Goal: Information Seeking & Learning: Learn about a topic

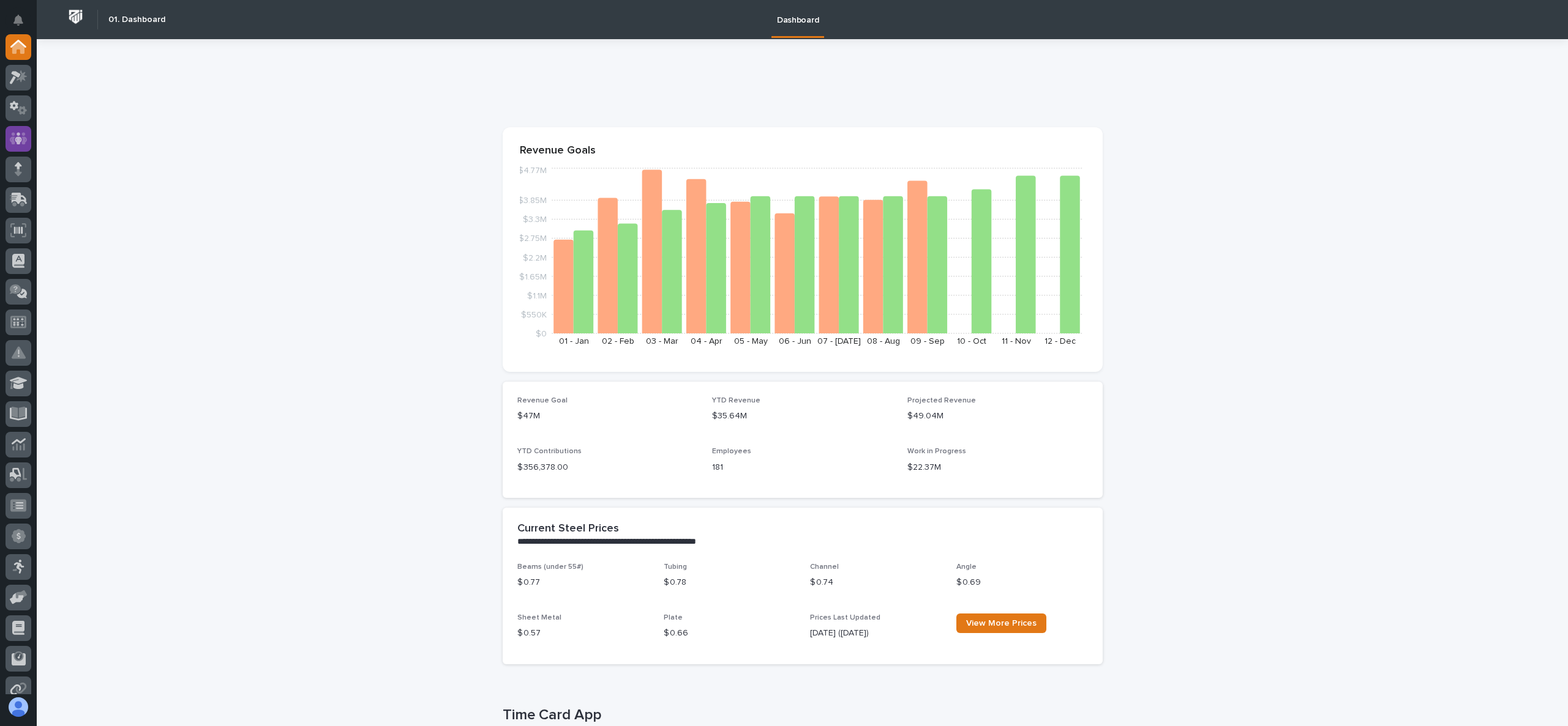
click at [19, 142] on icon at bounding box center [19, 138] width 7 height 12
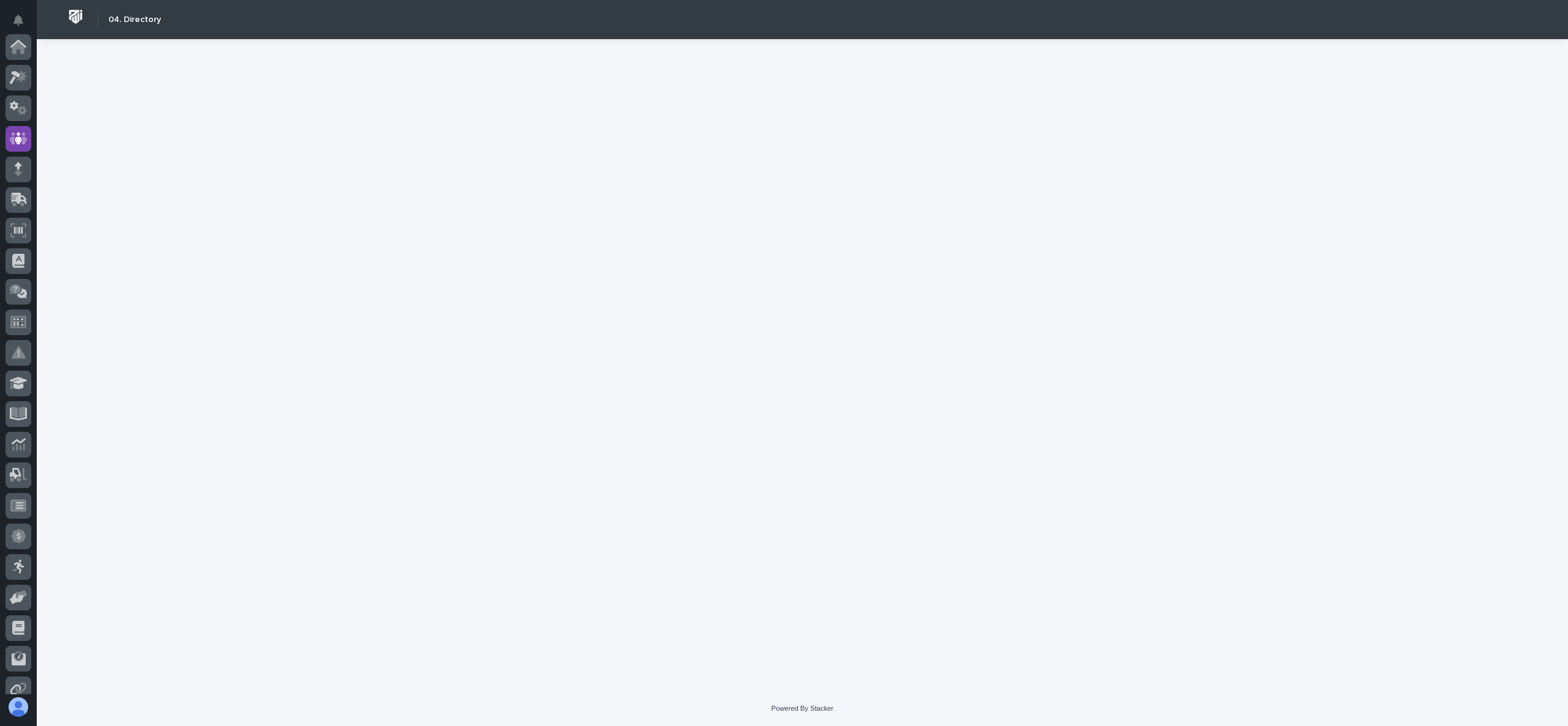
scroll to position [92, 0]
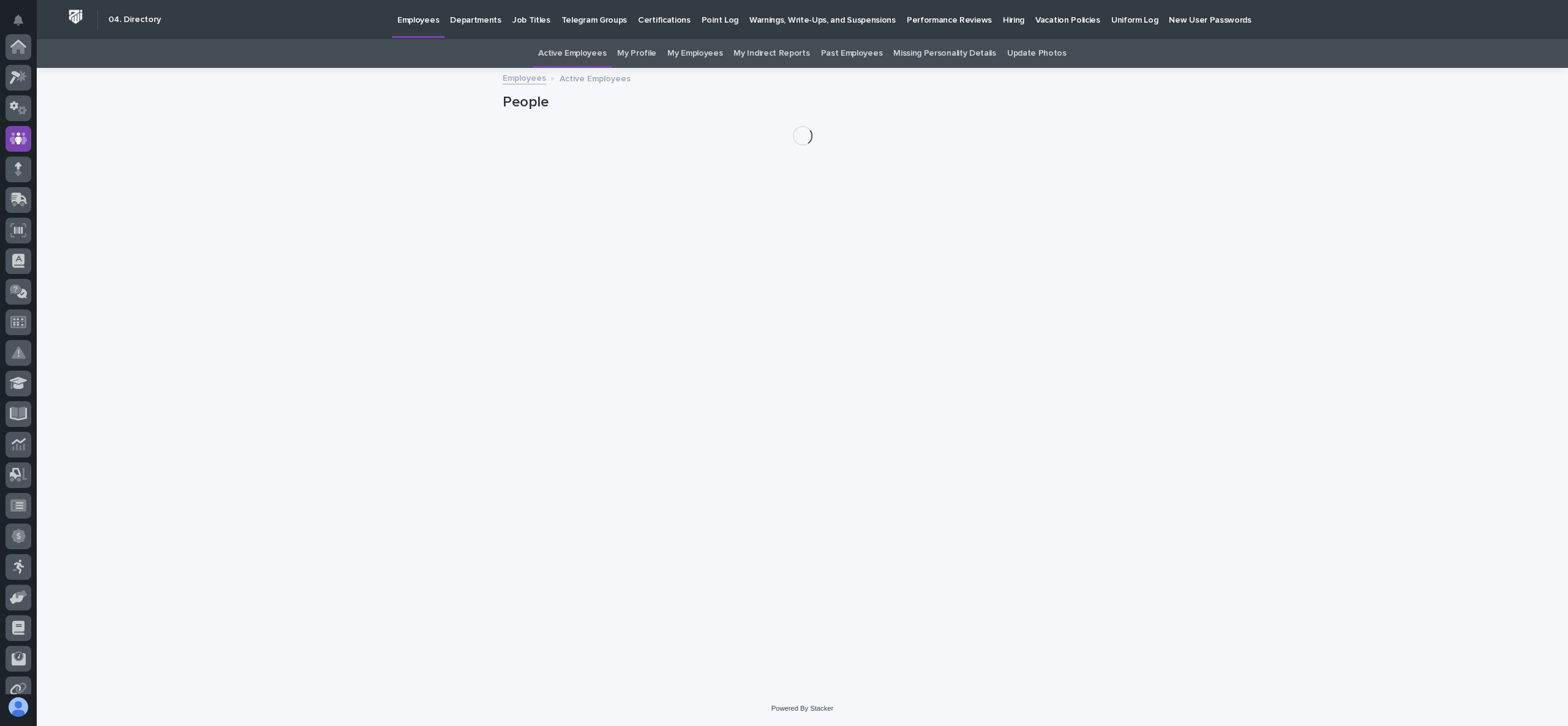
scroll to position [92, 0]
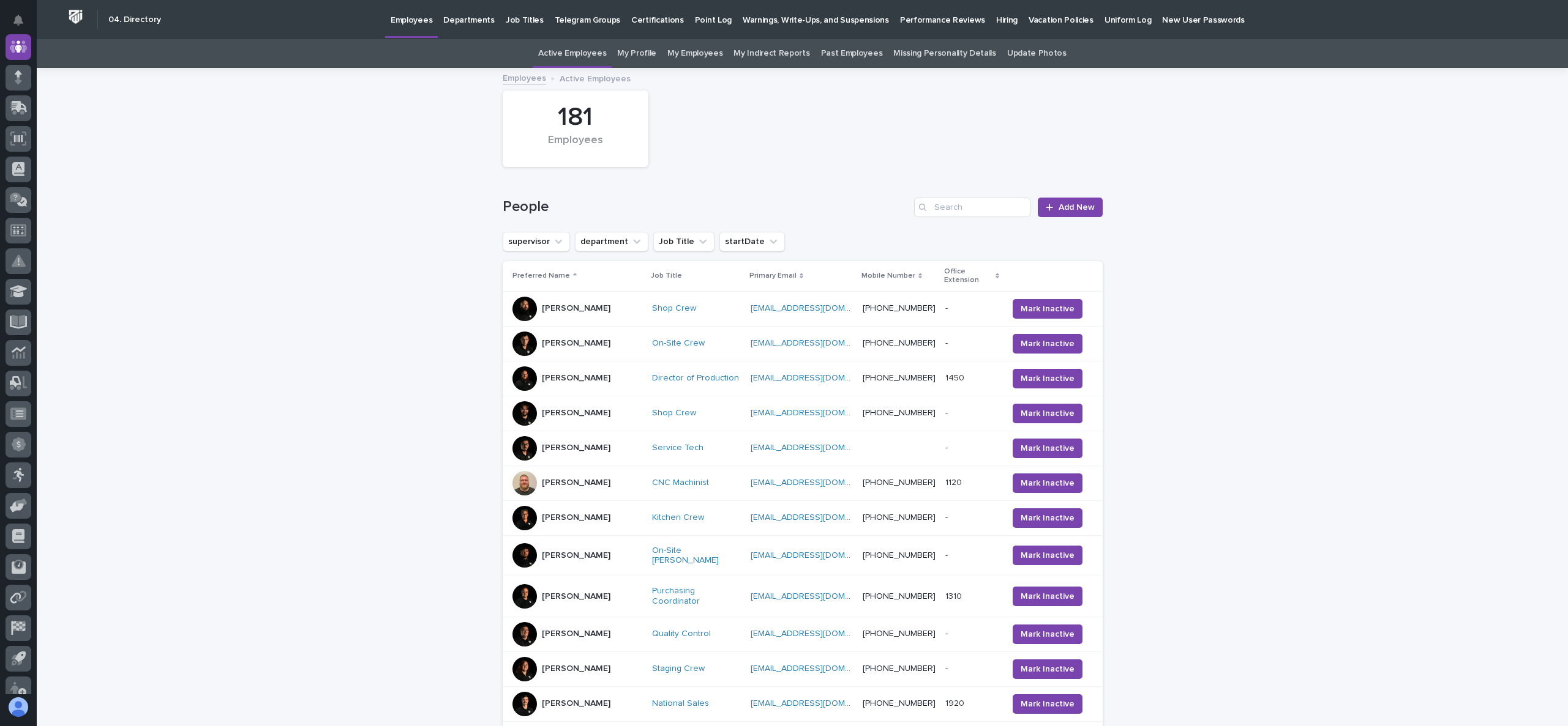
click at [766, 55] on link "My Indirect Reports" at bounding box center [771, 53] width 76 height 29
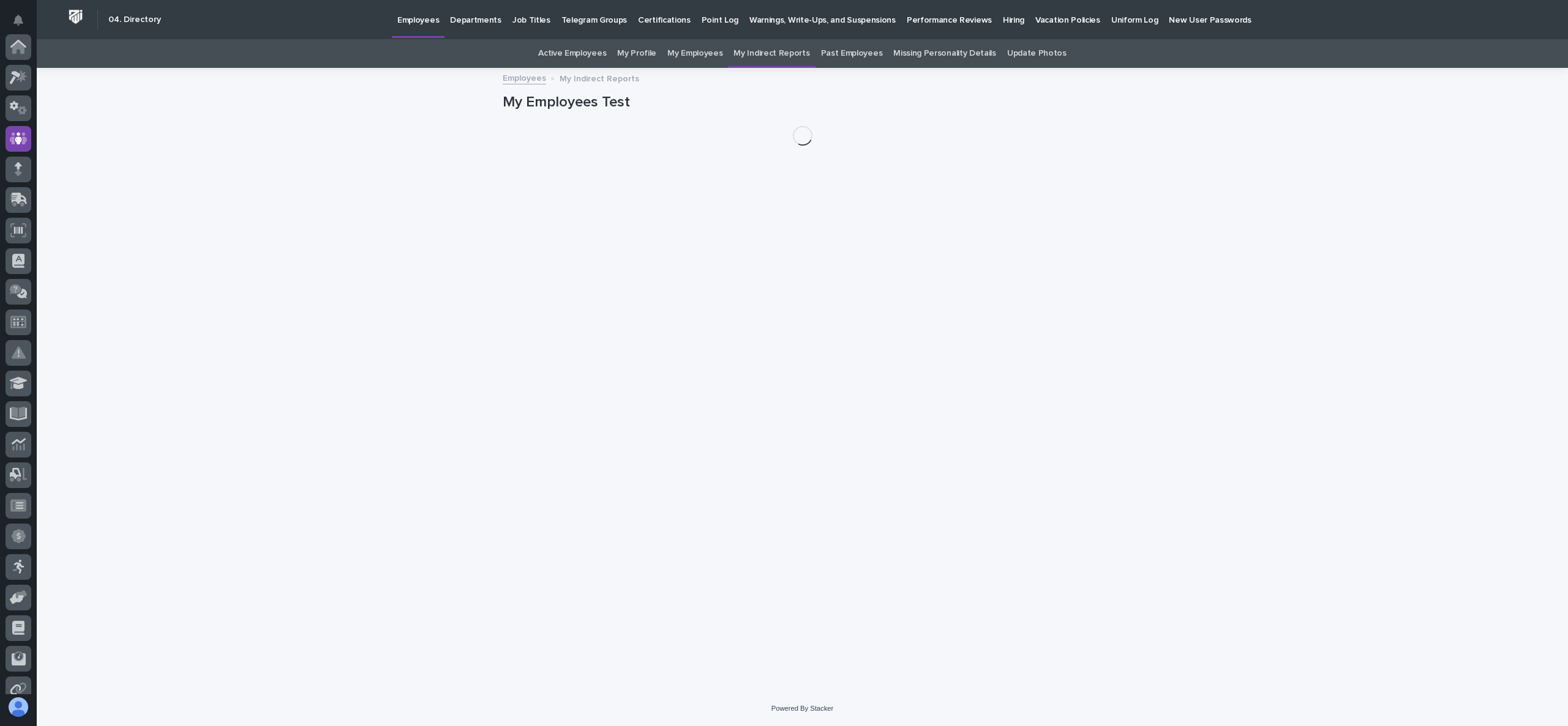
scroll to position [92, 0]
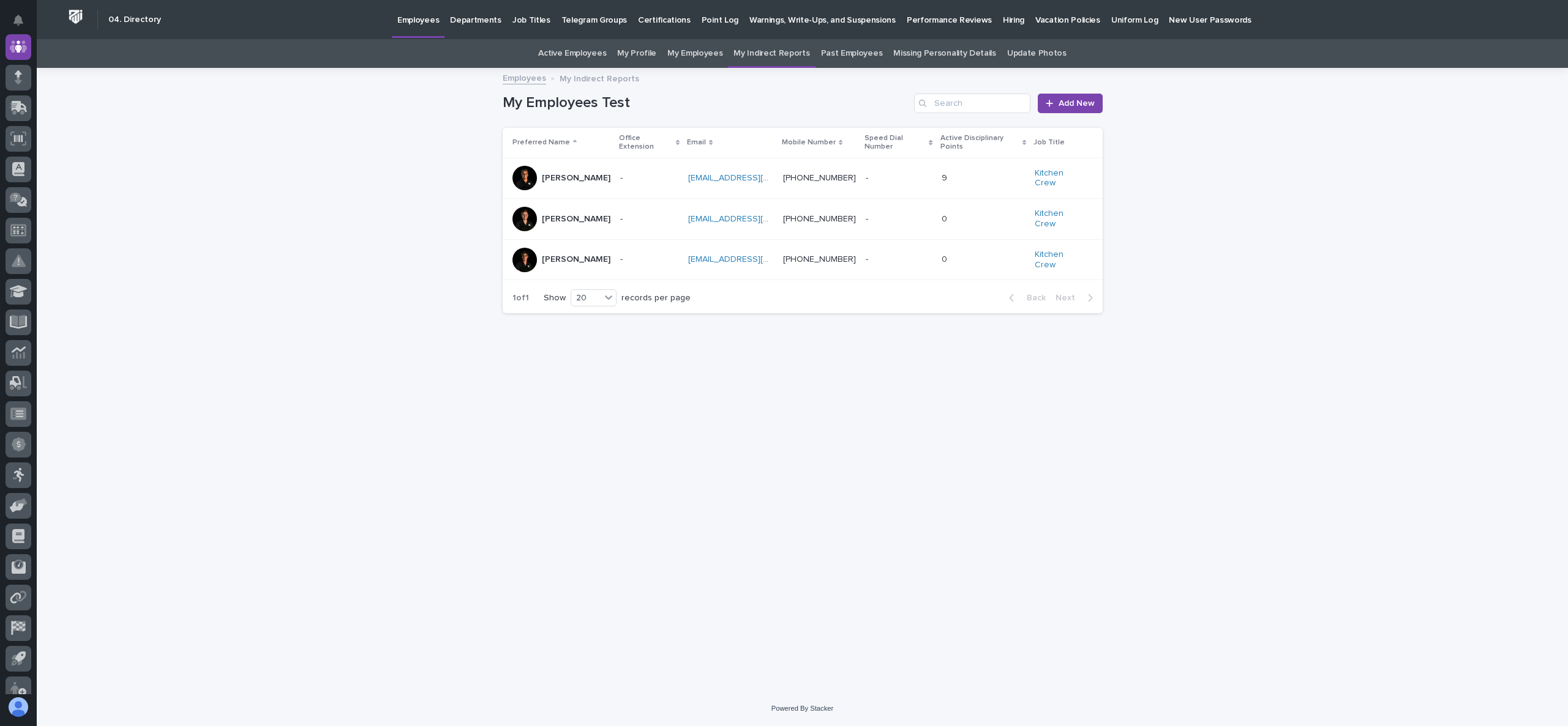
click at [563, 211] on p "[PERSON_NAME]" at bounding box center [577, 217] width 71 height 13
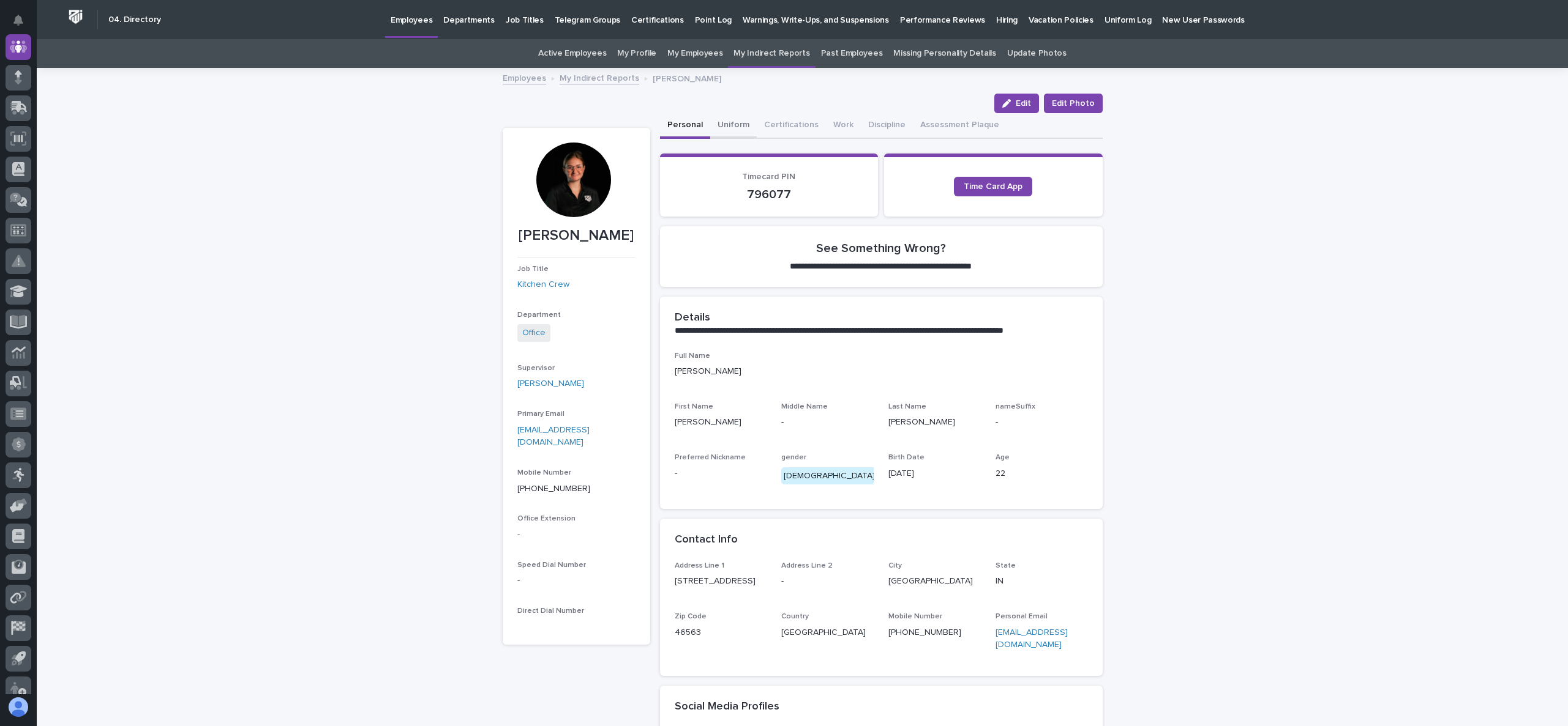
click at [716, 126] on button "Uniform" at bounding box center [733, 126] width 46 height 25
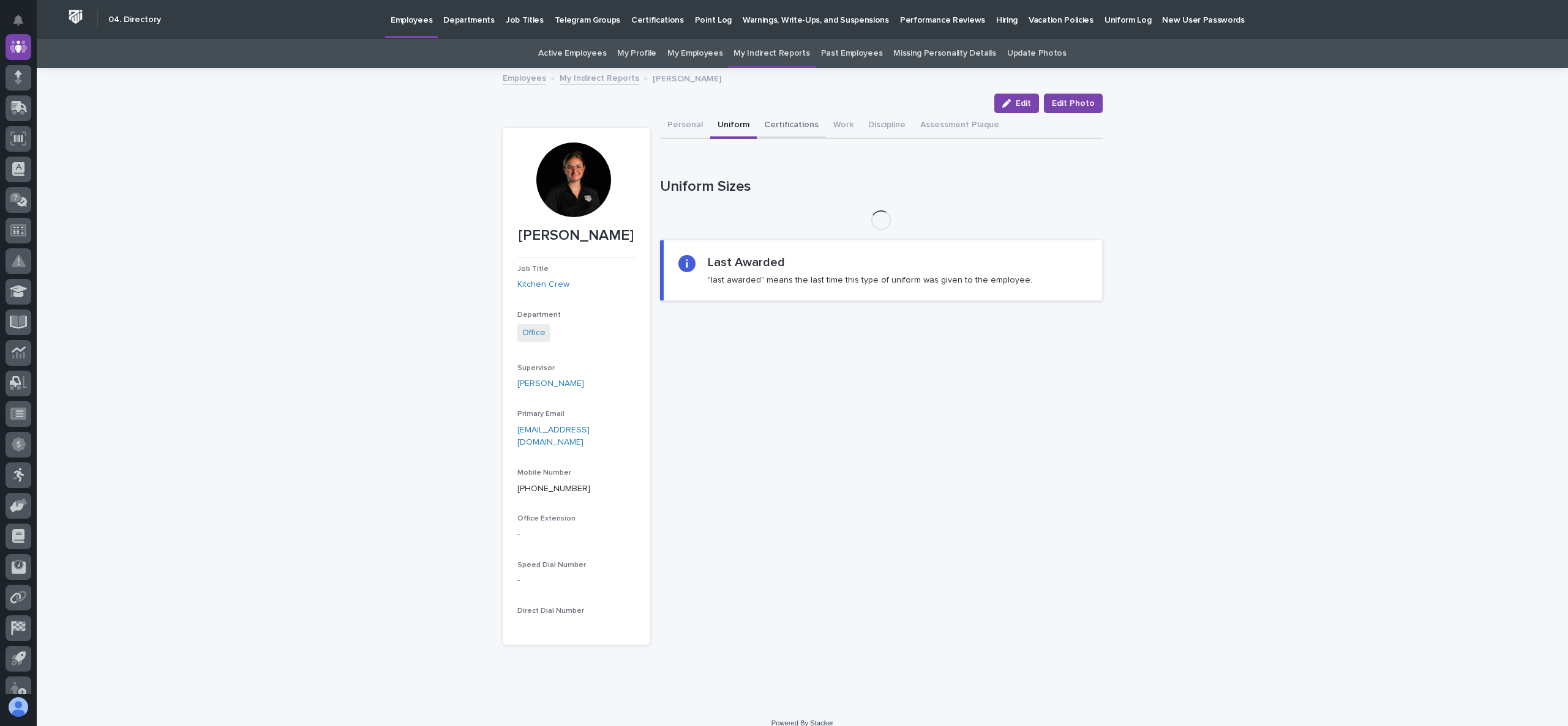
click at [791, 122] on button "Certifications" at bounding box center [791, 126] width 70 height 25
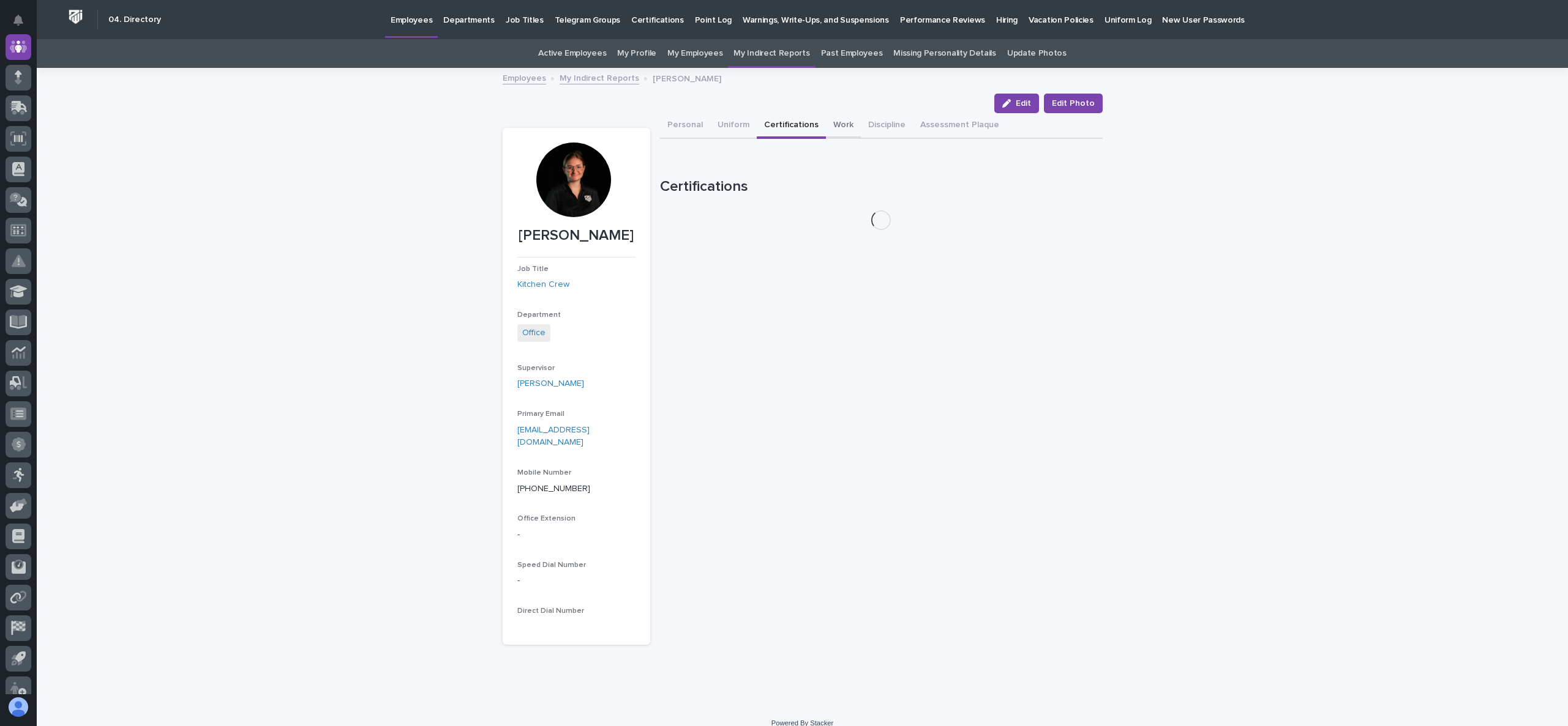
click at [831, 121] on button "Work" at bounding box center [843, 126] width 35 height 25
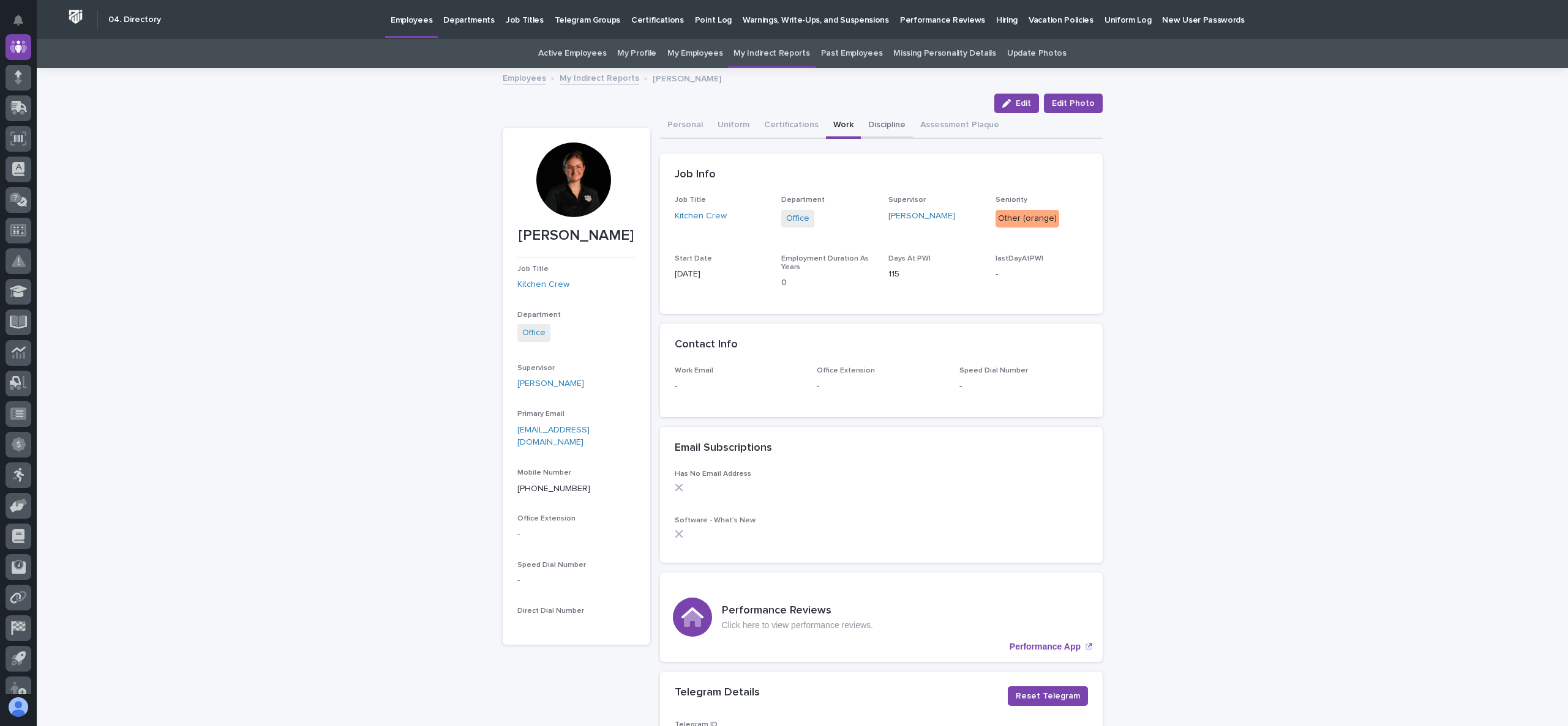
click at [876, 125] on button "Discipline" at bounding box center [887, 126] width 52 height 25
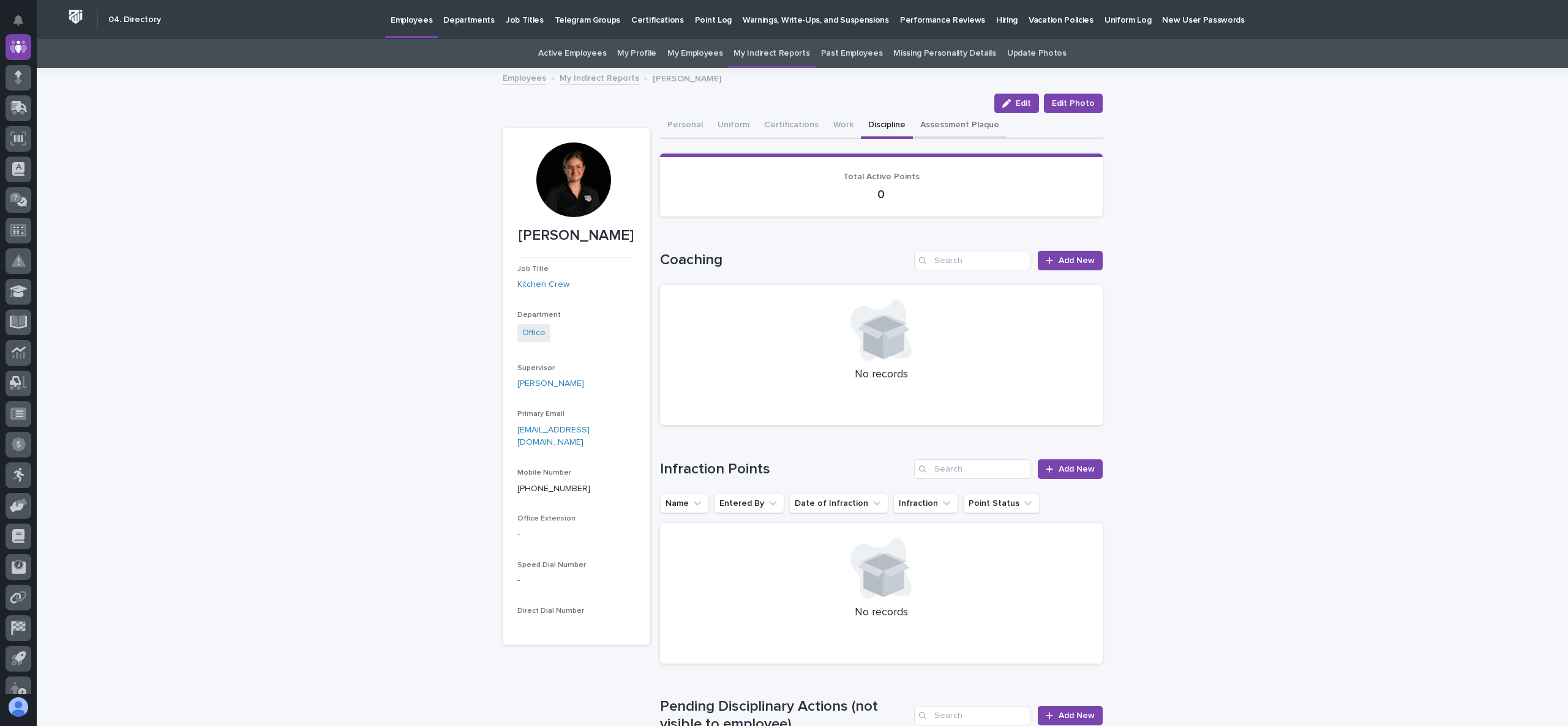
click at [927, 127] on button "Assessment Plaque" at bounding box center [959, 126] width 93 height 25
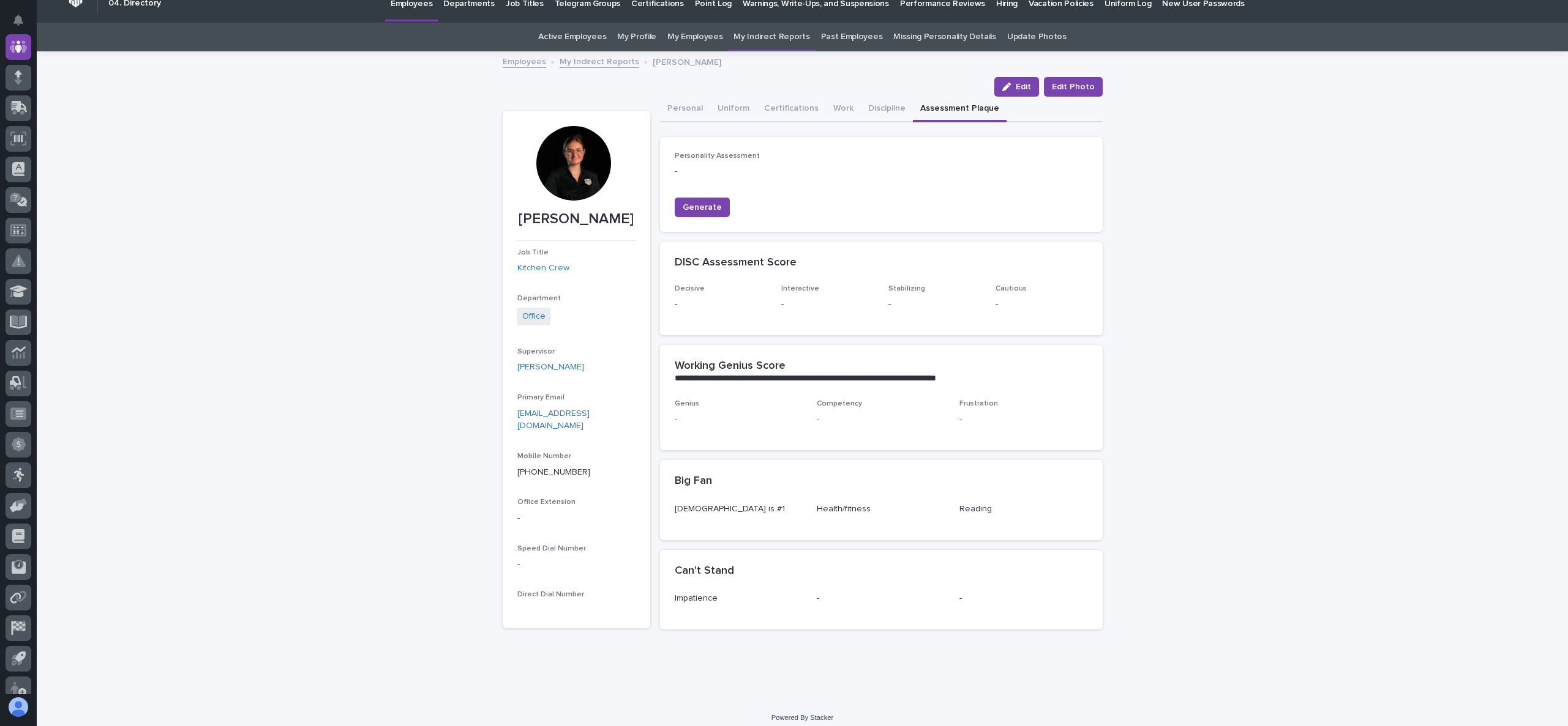
scroll to position [25, 0]
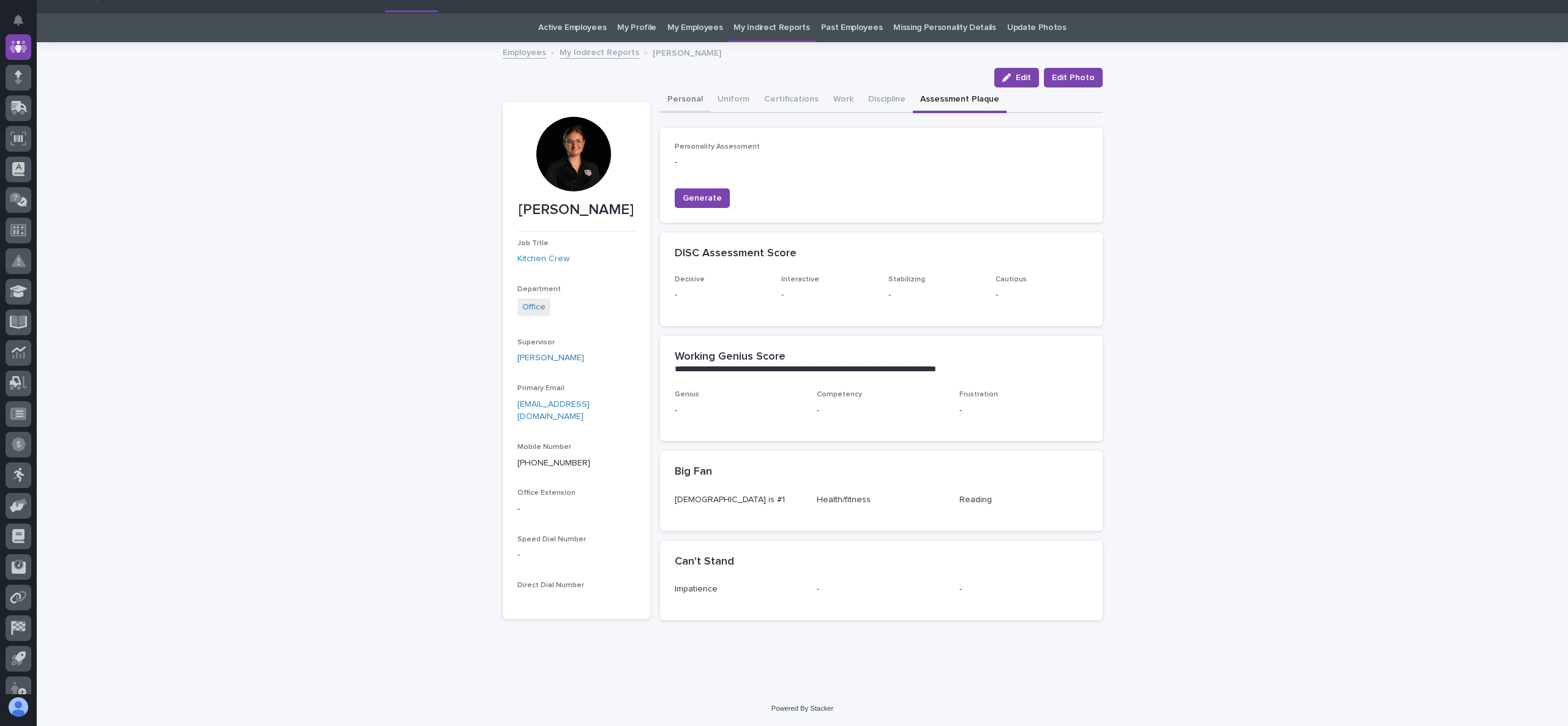
click at [687, 98] on button "Personal" at bounding box center [685, 100] width 50 height 25
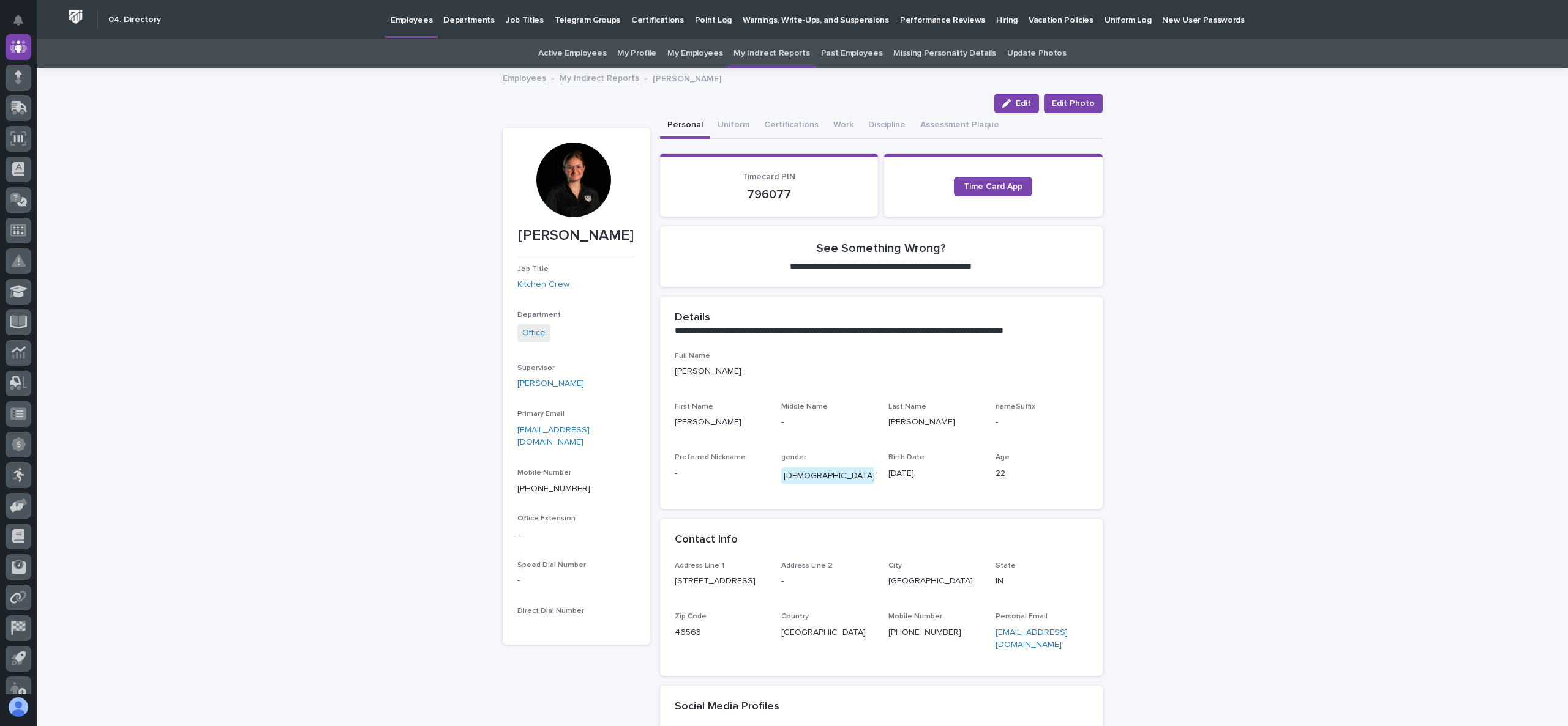
click at [587, 74] on link "My Indirect Reports" at bounding box center [599, 77] width 79 height 14
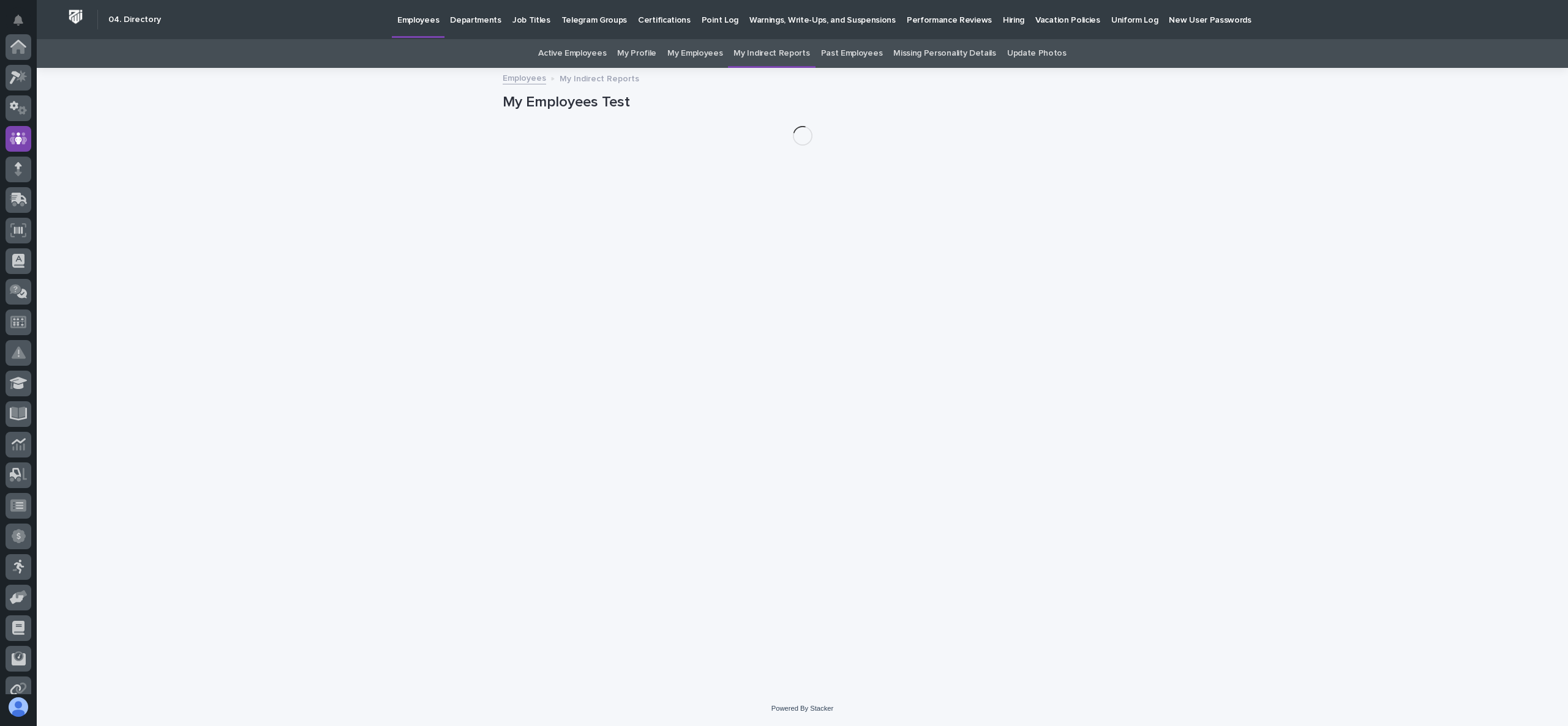
scroll to position [92, 0]
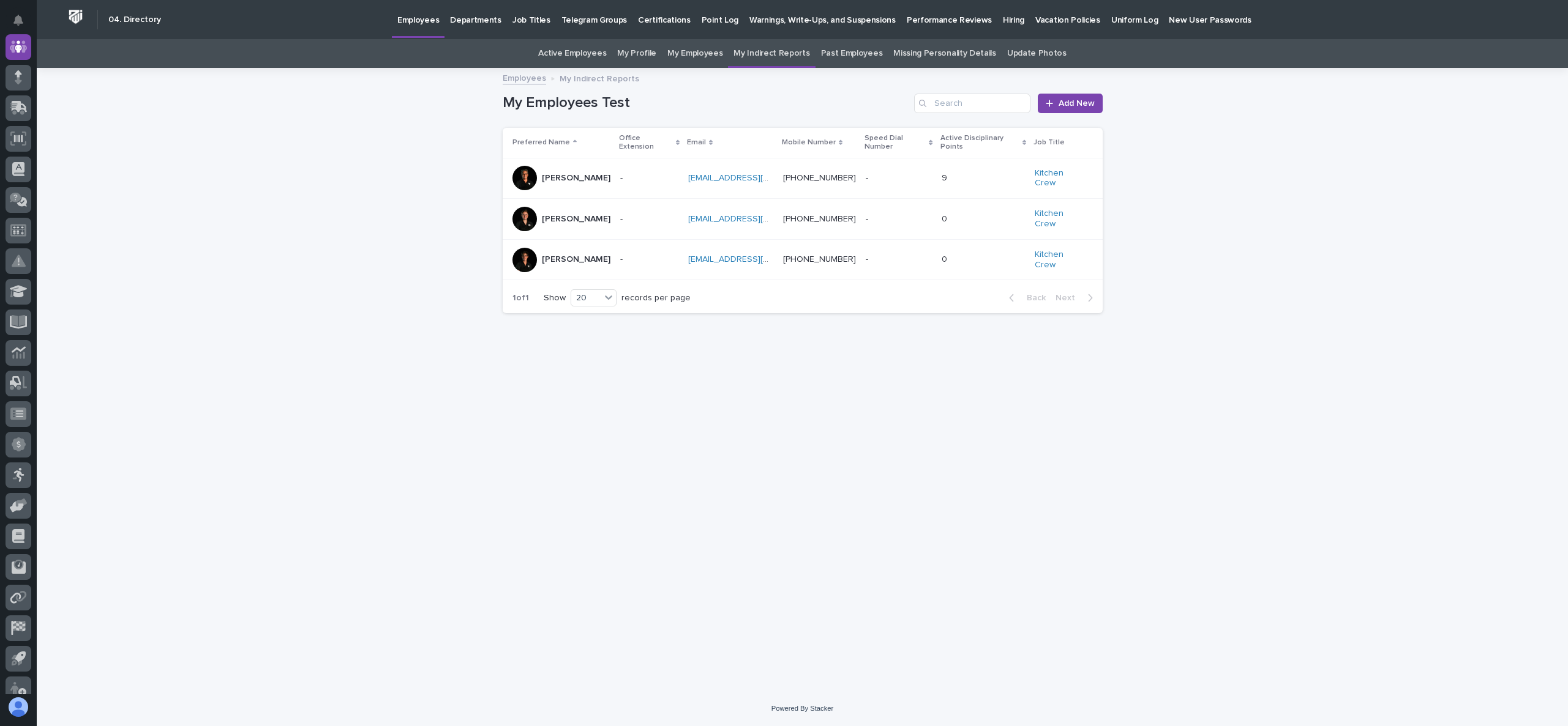
click at [428, 171] on div "Loading... Saving… Loading... Saving… My Employees Test Add New Preferred Name …" at bounding box center [802, 380] width 1531 height 622
click at [578, 171] on p "[PERSON_NAME]" at bounding box center [577, 177] width 71 height 13
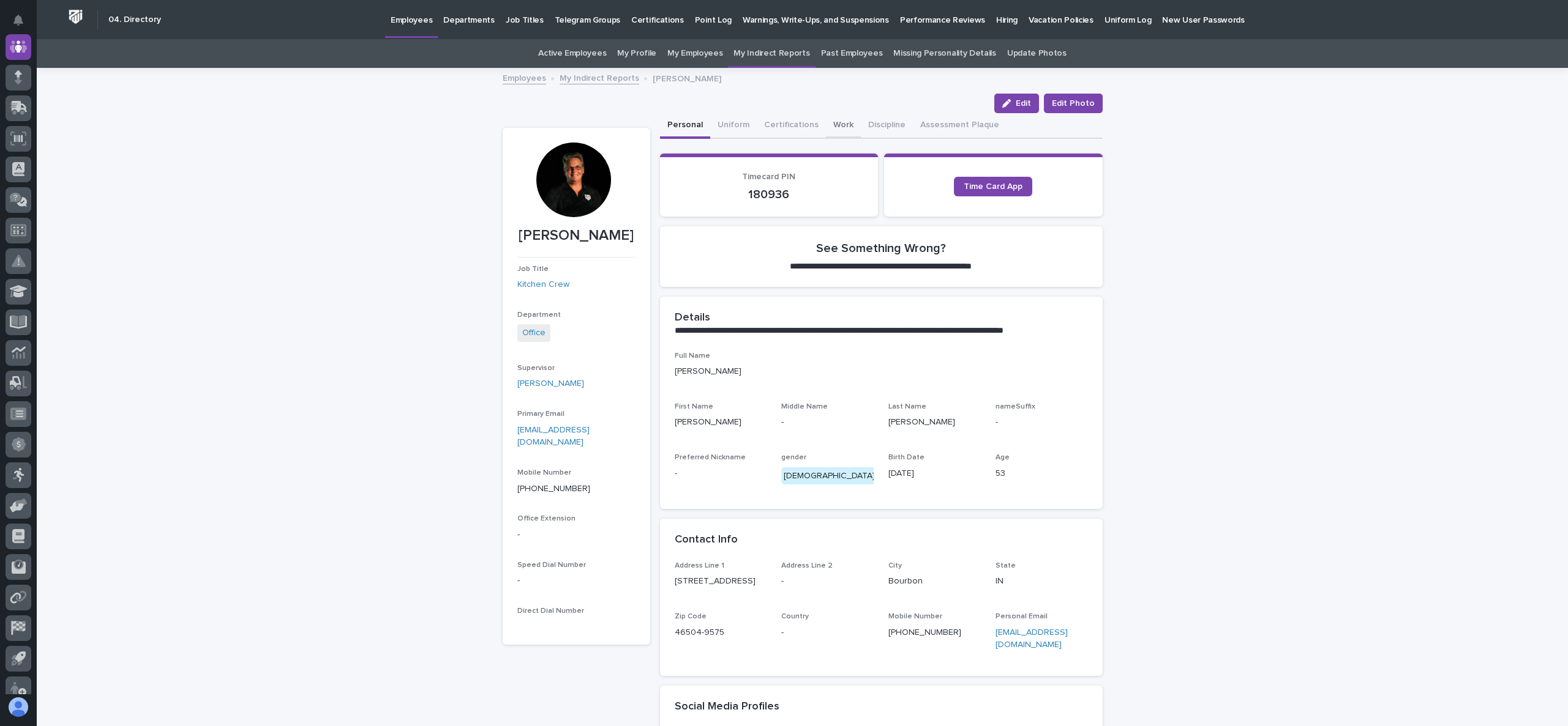
click at [827, 122] on button "Work" at bounding box center [843, 126] width 35 height 25
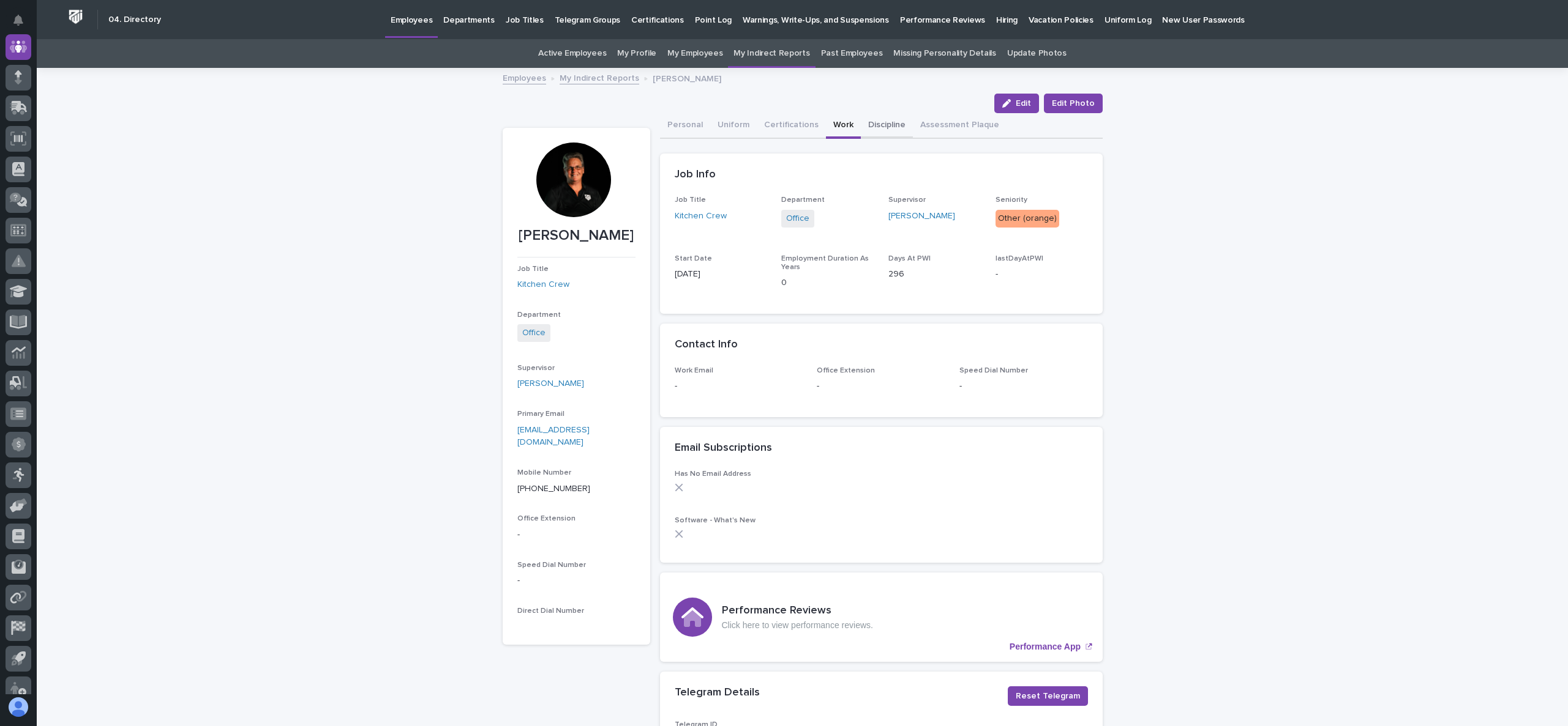
click at [883, 122] on button "Discipline" at bounding box center [887, 126] width 52 height 25
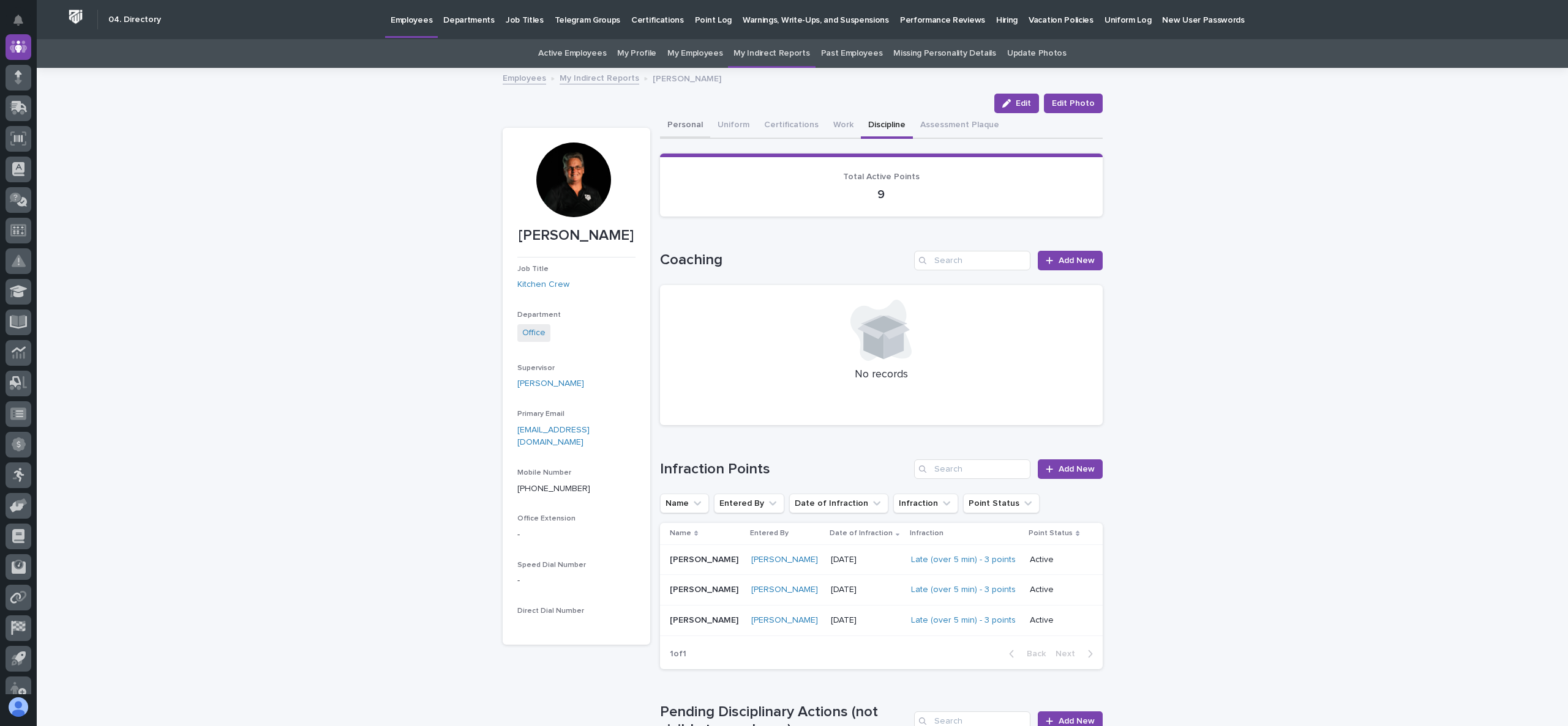
click at [672, 128] on button "Personal" at bounding box center [685, 126] width 50 height 25
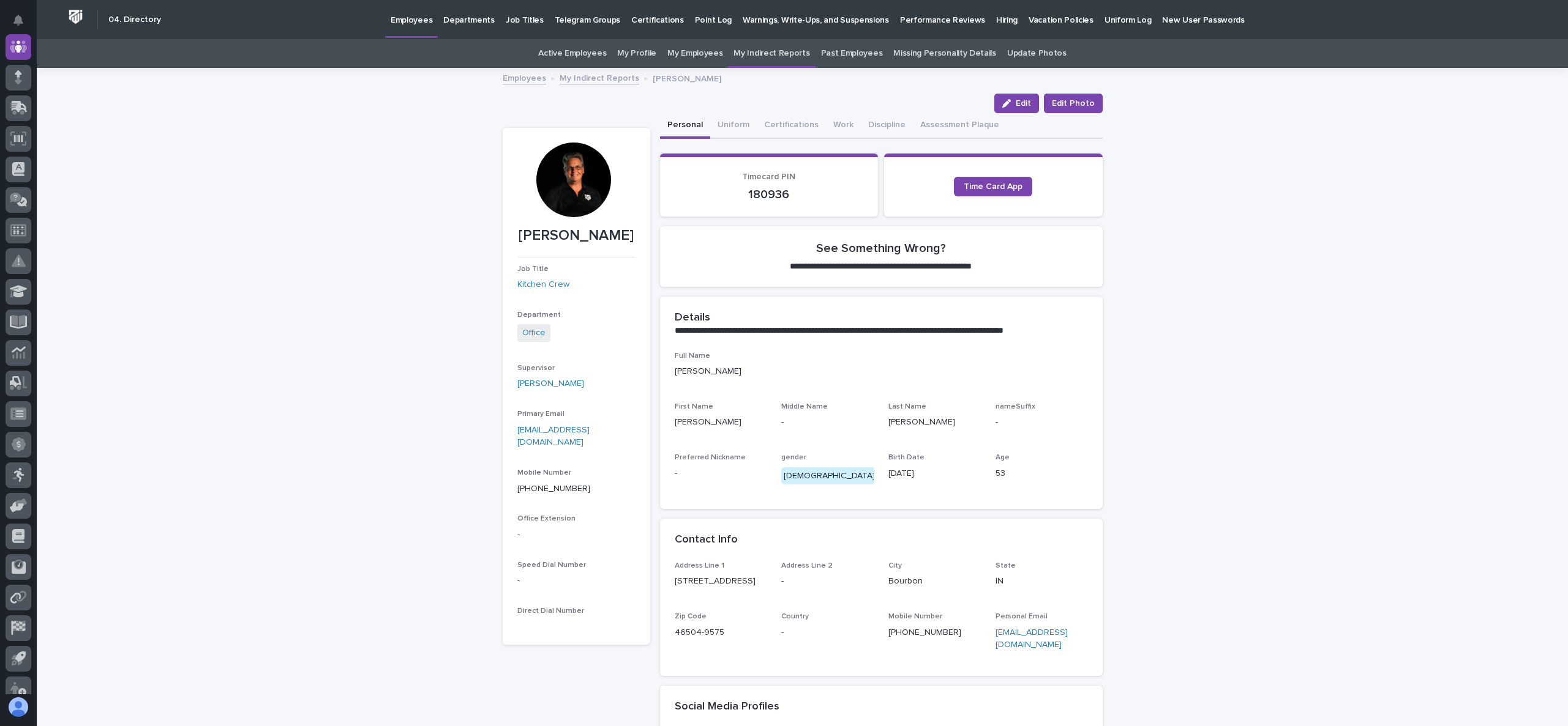
click at [574, 77] on link "My Indirect Reports" at bounding box center [599, 77] width 79 height 14
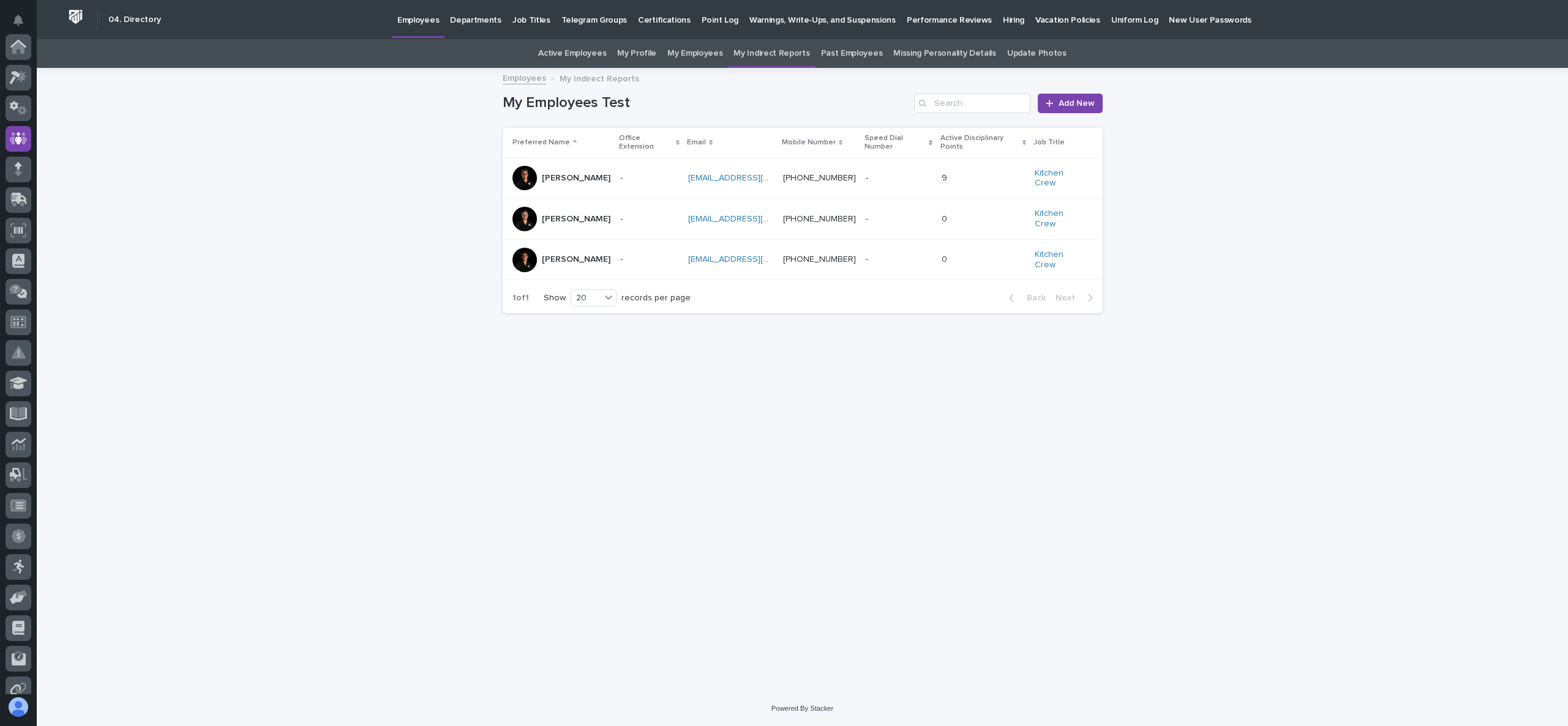
scroll to position [92, 0]
